Goal: Task Accomplishment & Management: Use online tool/utility

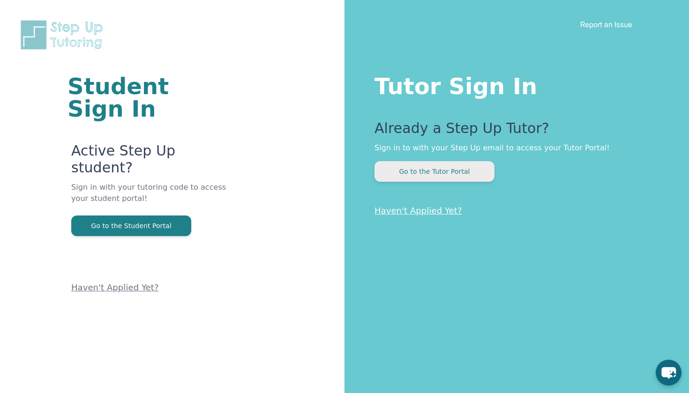
click at [434, 166] on button "Go to the Tutor Portal" at bounding box center [434, 171] width 120 height 21
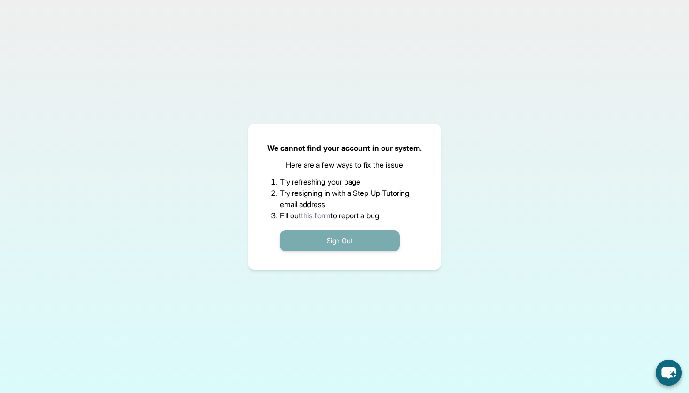
click at [346, 247] on button "Sign Out" at bounding box center [340, 241] width 120 height 21
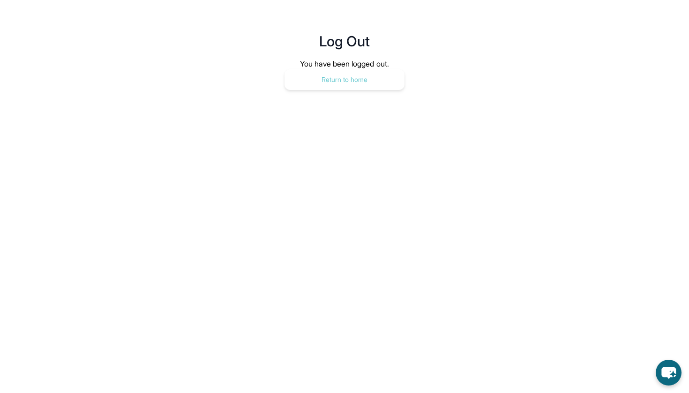
click at [368, 74] on button "Return to home" at bounding box center [344, 79] width 120 height 21
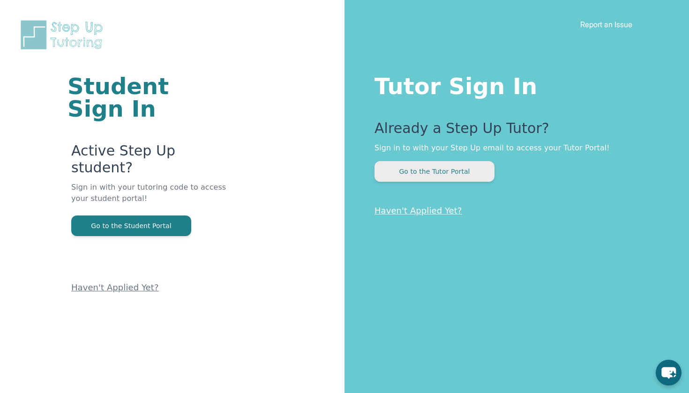
click at [407, 176] on button "Go to the Tutor Portal" at bounding box center [434, 171] width 120 height 21
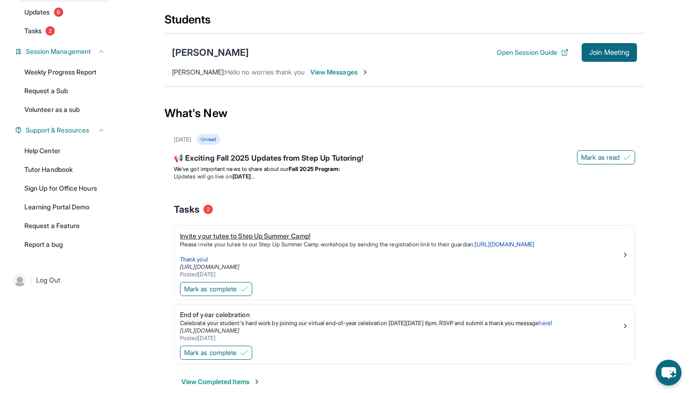
scroll to position [103, 0]
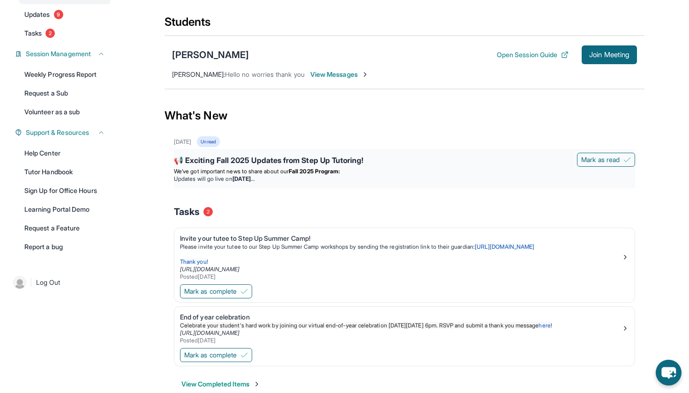
click at [328, 171] on strong "Fall 2025 Program:" at bounding box center [314, 171] width 51 height 7
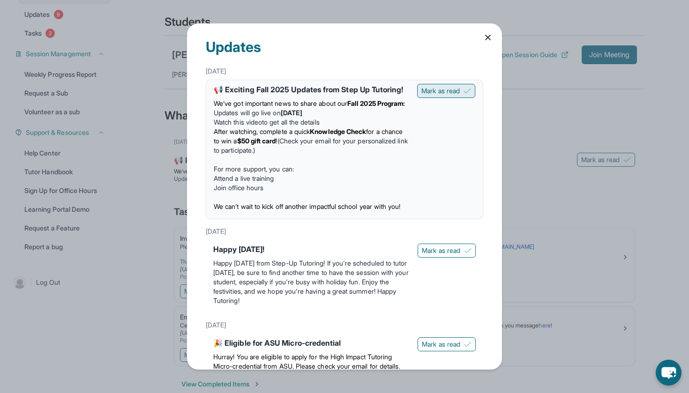
scroll to position [0, 0]
click at [487, 37] on icon at bounding box center [487, 37] width 9 height 9
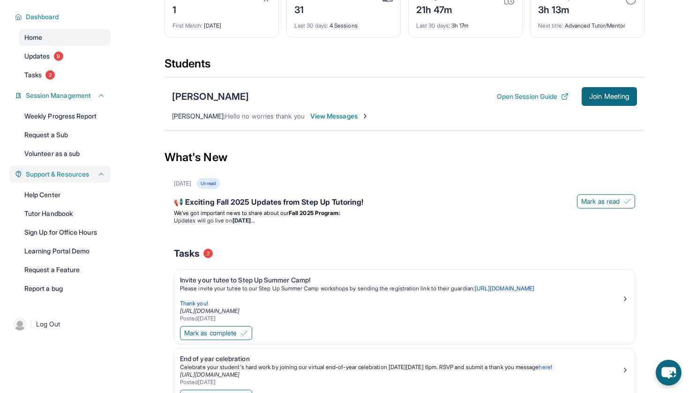
scroll to position [60, 0]
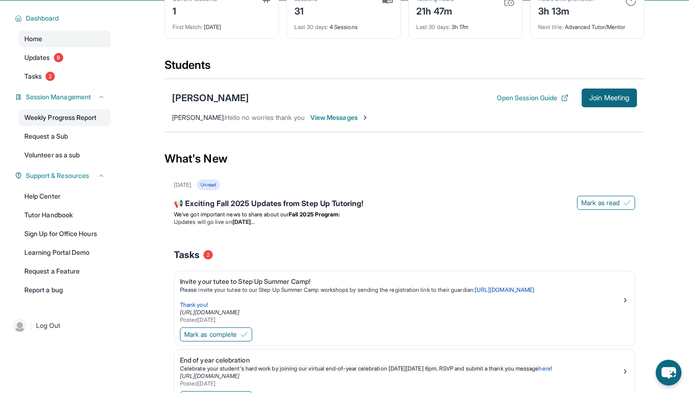
click at [80, 123] on link "Weekly Progress Report" at bounding box center [65, 117] width 92 height 17
click at [51, 61] on link "Updates 9" at bounding box center [65, 57] width 92 height 17
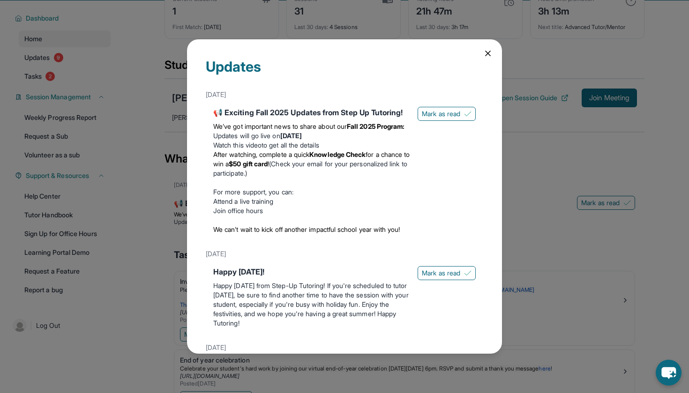
click at [484, 52] on icon at bounding box center [487, 53] width 9 height 9
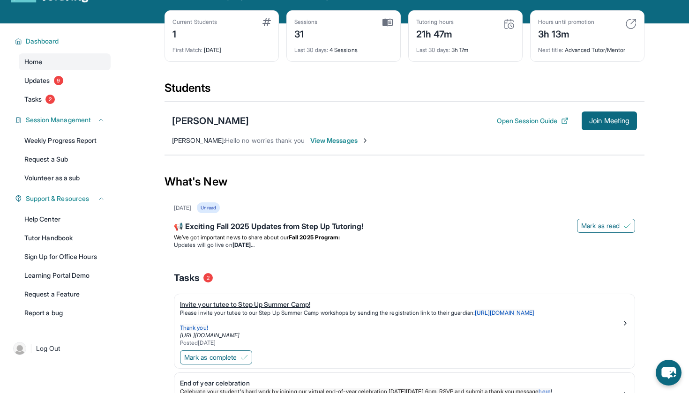
scroll to position [20, 0]
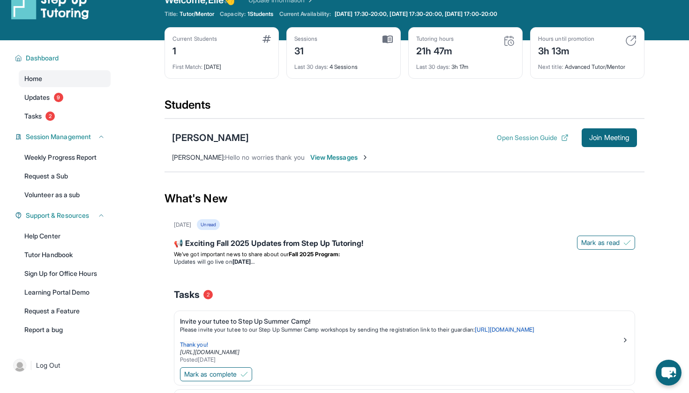
click at [503, 139] on button "Open Session Guide" at bounding box center [533, 137] width 72 height 9
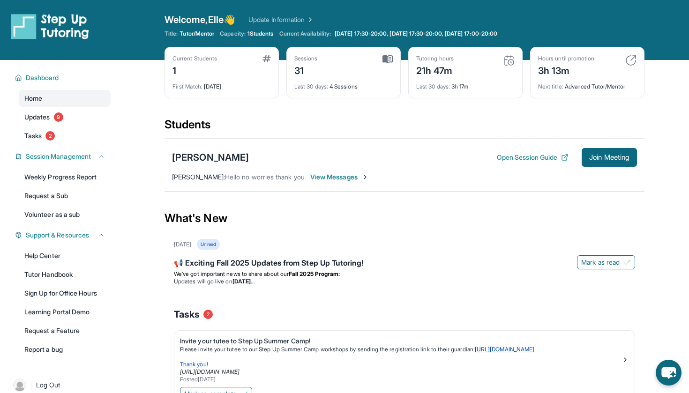
scroll to position [0, 0]
click at [596, 152] on button "Join Meeting" at bounding box center [608, 157] width 55 height 19
